Goal: Check status

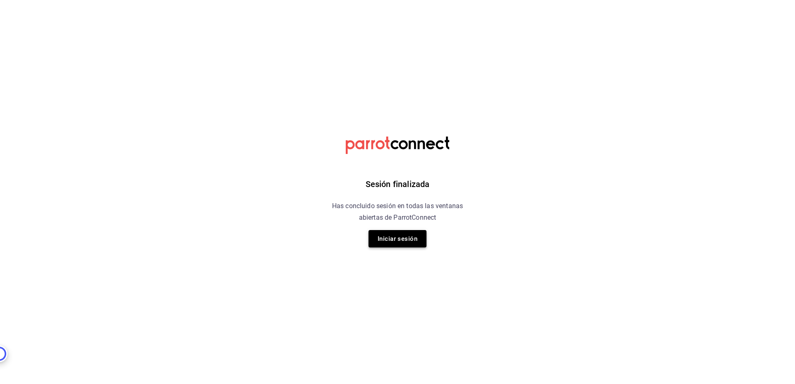
click at [406, 239] on button "Iniciar sesión" at bounding box center [398, 238] width 58 height 17
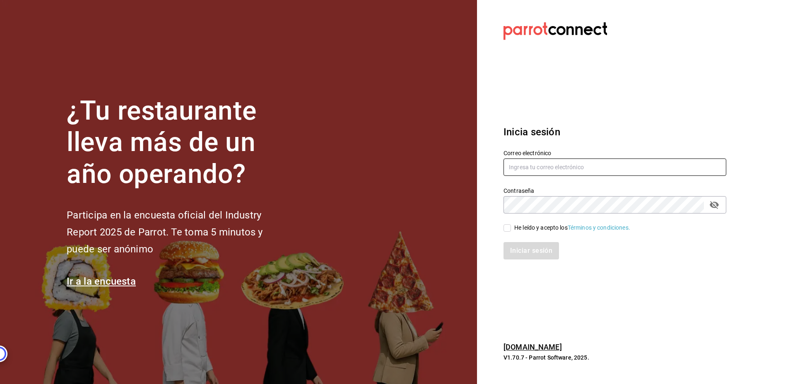
click at [514, 169] on input "text" at bounding box center [615, 167] width 223 height 17
type input "[PERSON_NAME][EMAIL_ADDRESS][DOMAIN_NAME]"
click at [514, 226] on span "He leído y acepto los Términos y condiciones." at bounding box center [570, 228] width 119 height 9
click at [511, 226] on input "He leído y acepto los Términos y condiciones." at bounding box center [507, 227] width 7 height 7
checkbox input "true"
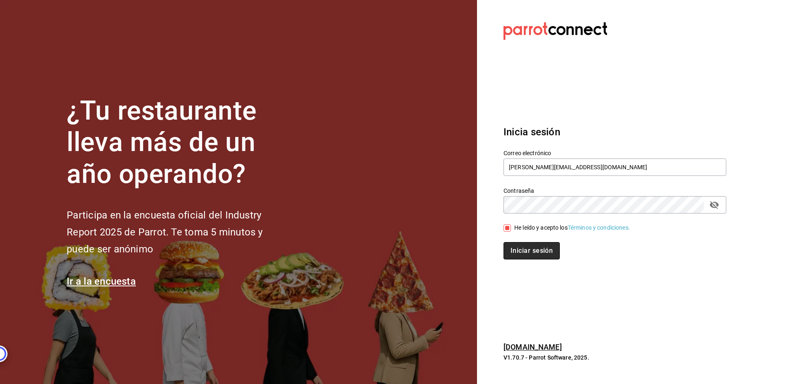
click at [516, 245] on button "Iniciar sesión" at bounding box center [532, 250] width 56 height 17
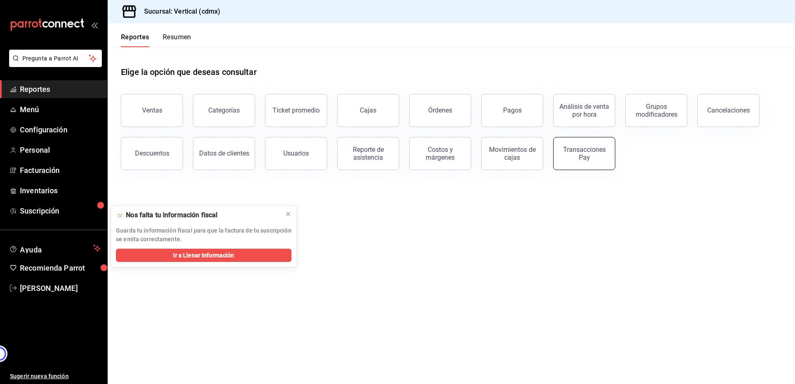
click at [584, 154] on div "Transacciones Pay" at bounding box center [584, 154] width 51 height 16
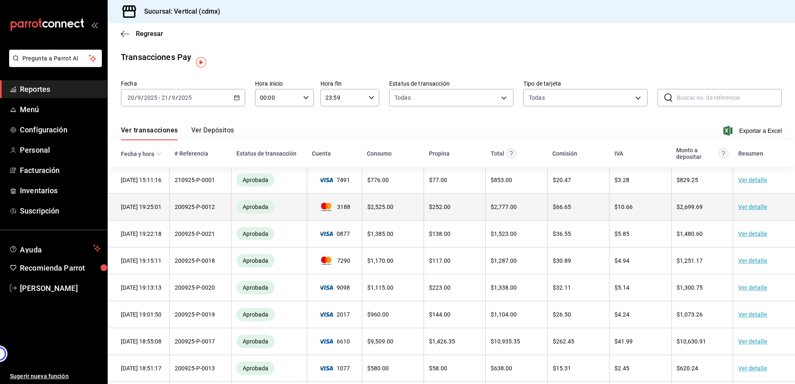
click at [289, 217] on td "Aprobada" at bounding box center [270, 207] width 76 height 27
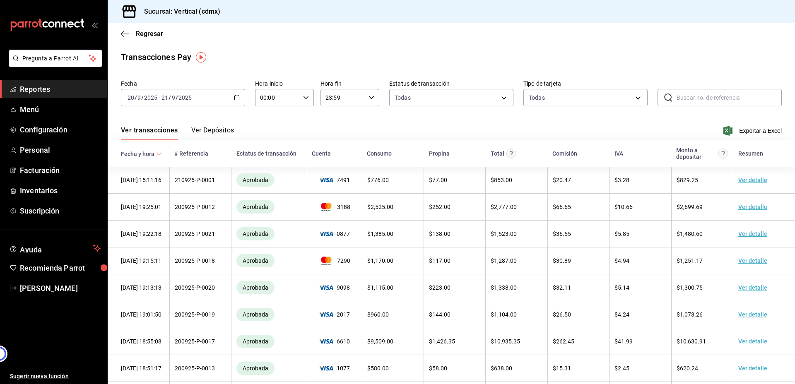
click at [235, 98] on icon "button" at bounding box center [237, 98] width 6 height 6
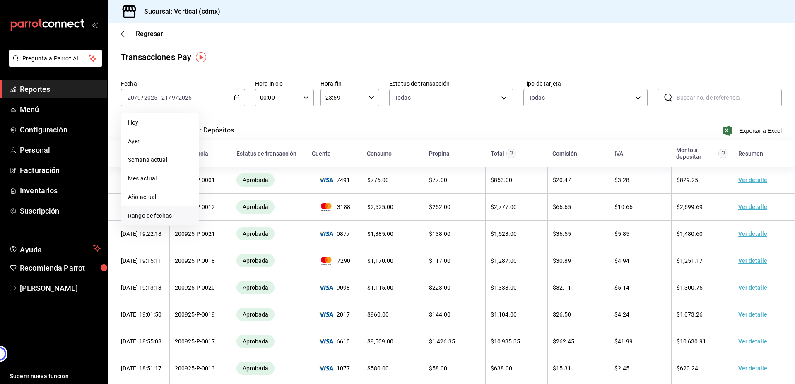
click at [157, 211] on li "Rango de fechas" at bounding box center [159, 216] width 77 height 19
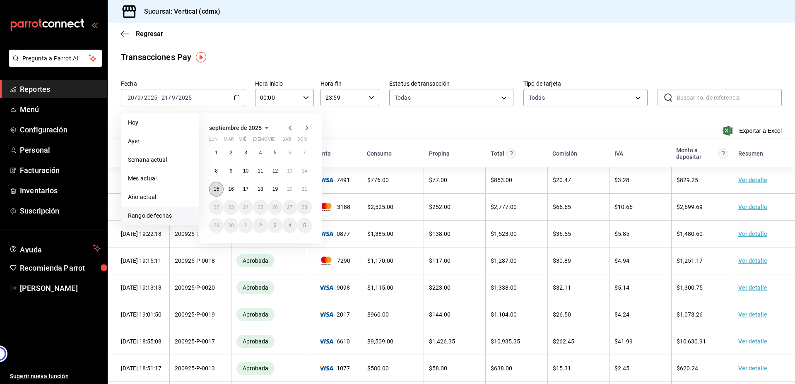
click at [214, 190] on abbr "15" at bounding box center [216, 189] width 5 height 6
click at [304, 185] on button "21" at bounding box center [304, 189] width 14 height 15
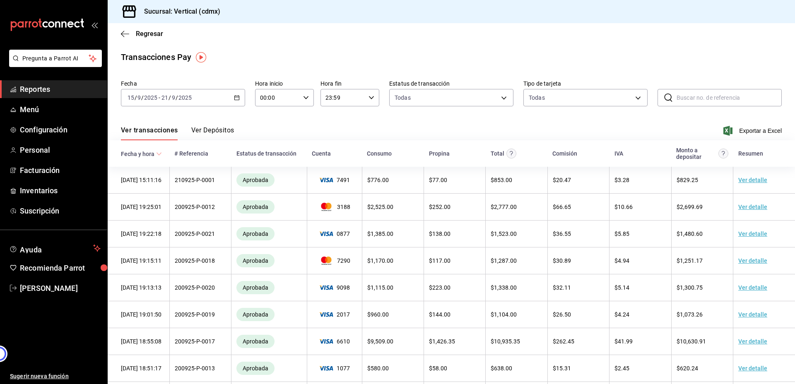
click at [226, 133] on button "Ver Depósitos" at bounding box center [212, 133] width 43 height 14
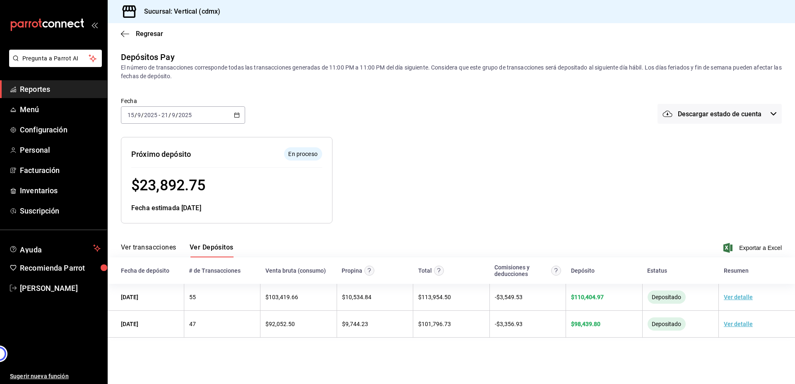
click at [415, 155] on div at bounding box center [501, 174] width 337 height 100
